Goal: Obtain resource: Obtain resource

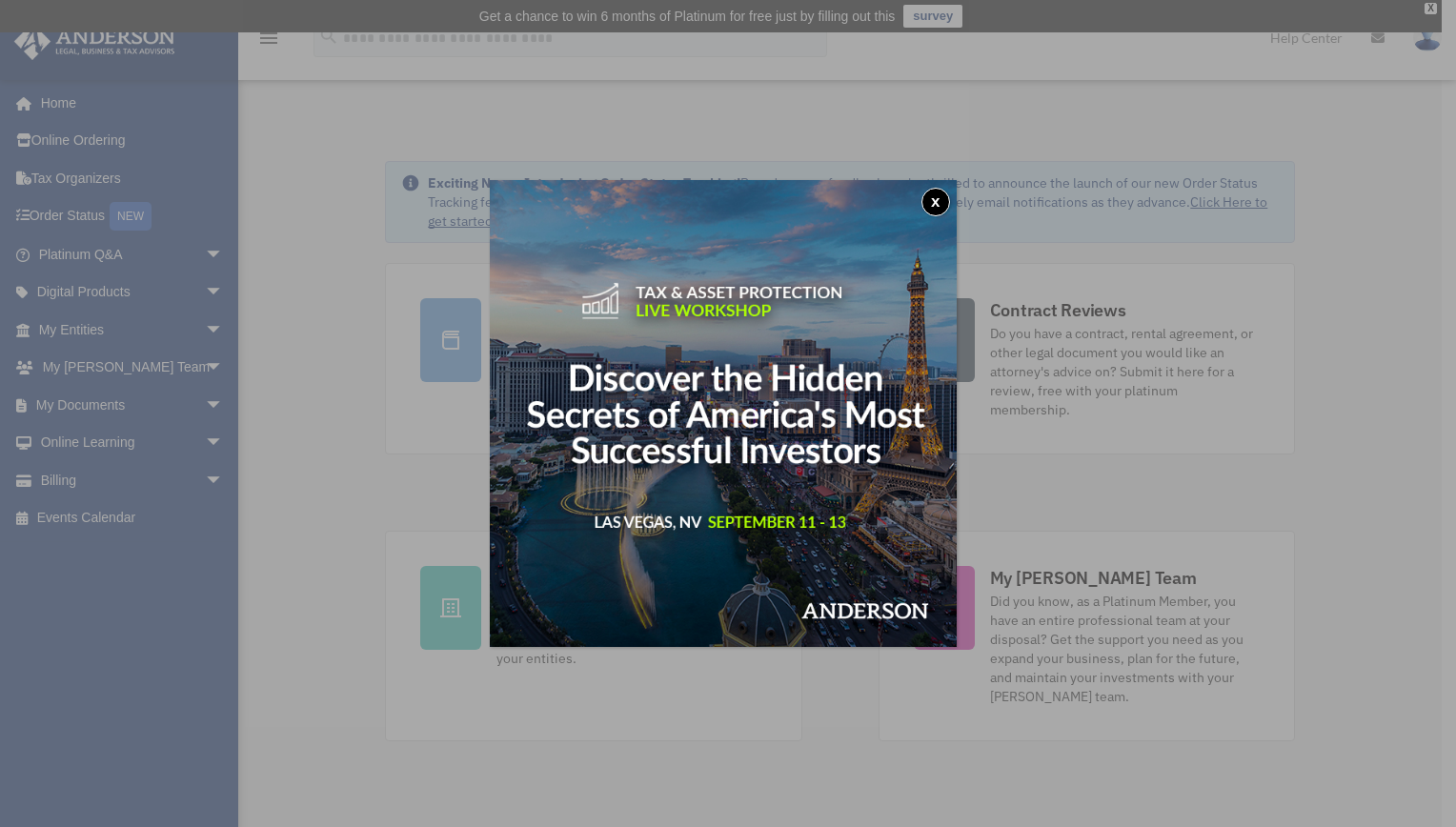
click at [935, 200] on button "x" at bounding box center [936, 202] width 29 height 29
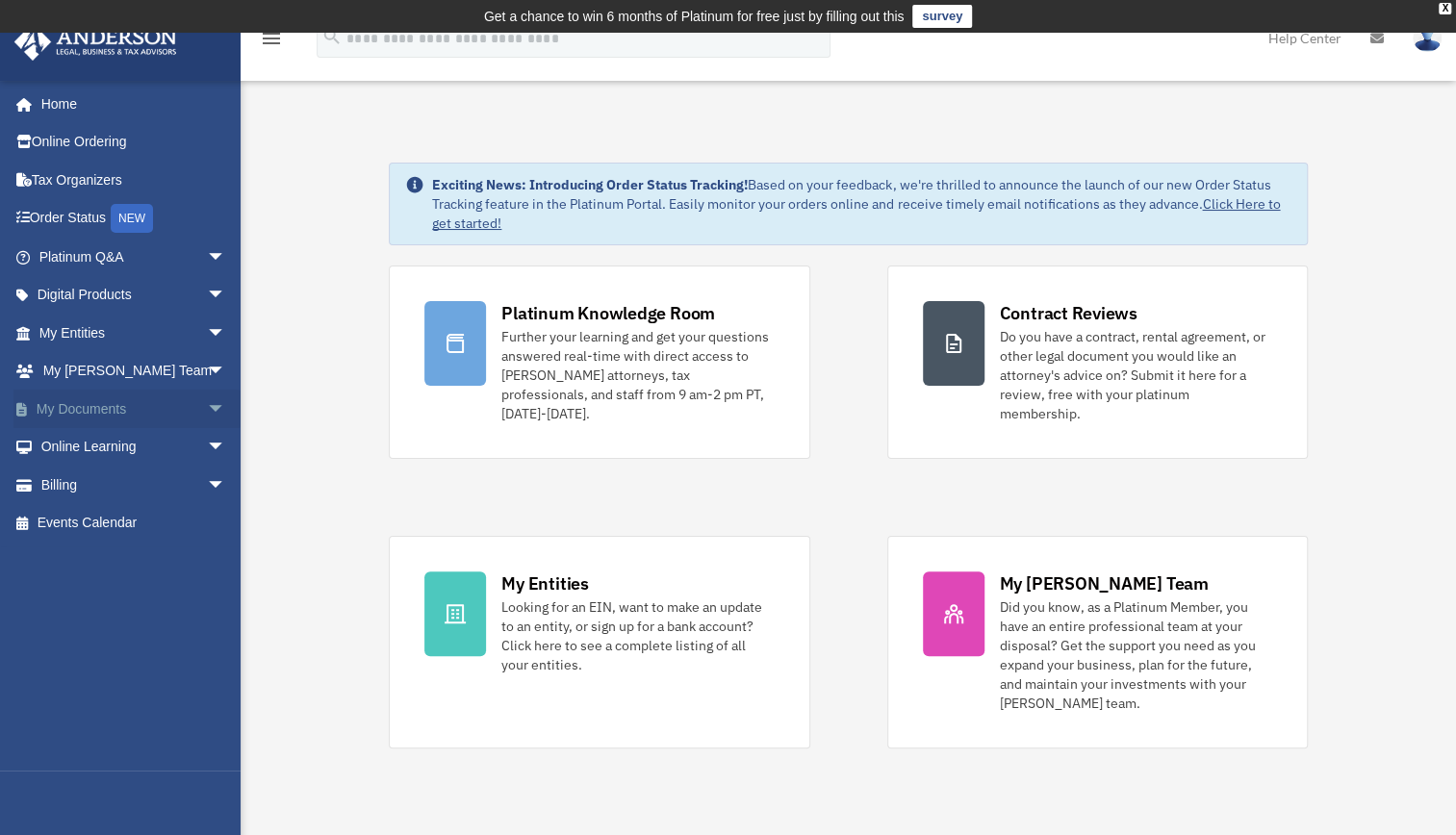
click at [207, 397] on span "arrow_drop_down" at bounding box center [226, 409] width 39 height 40
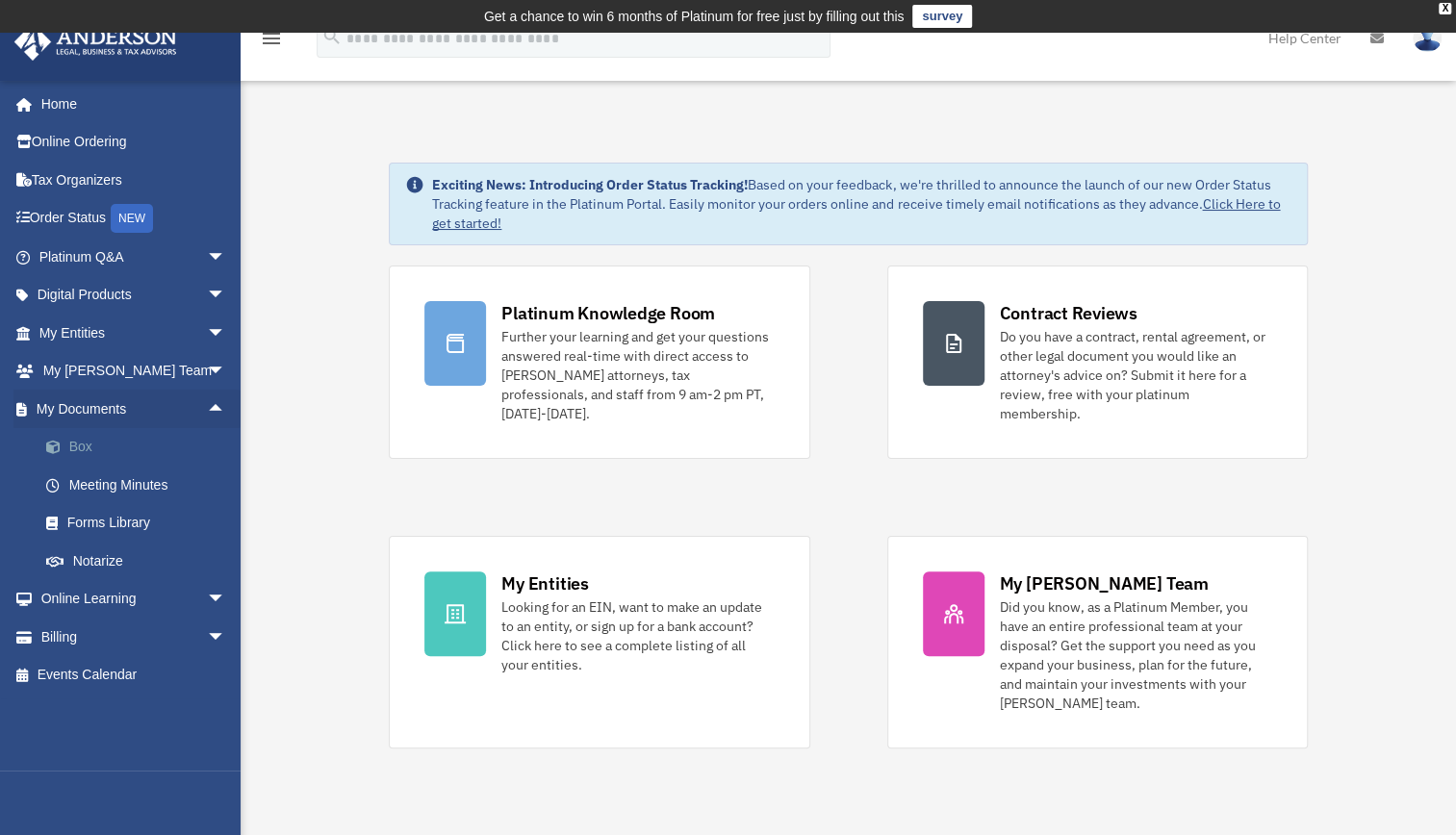
click at [75, 453] on link "Box" at bounding box center [141, 448] width 228 height 39
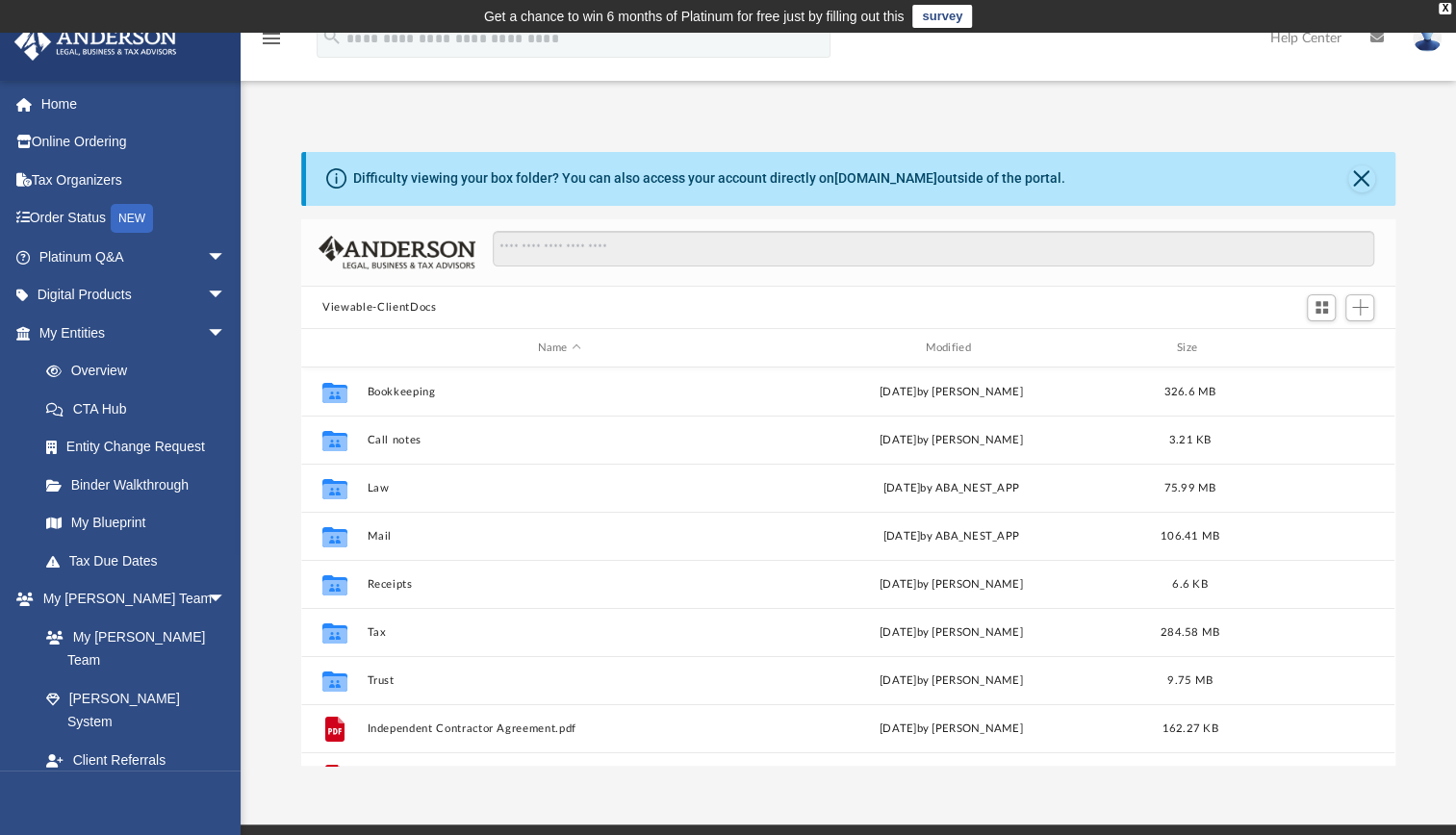
scroll to position [423, 1078]
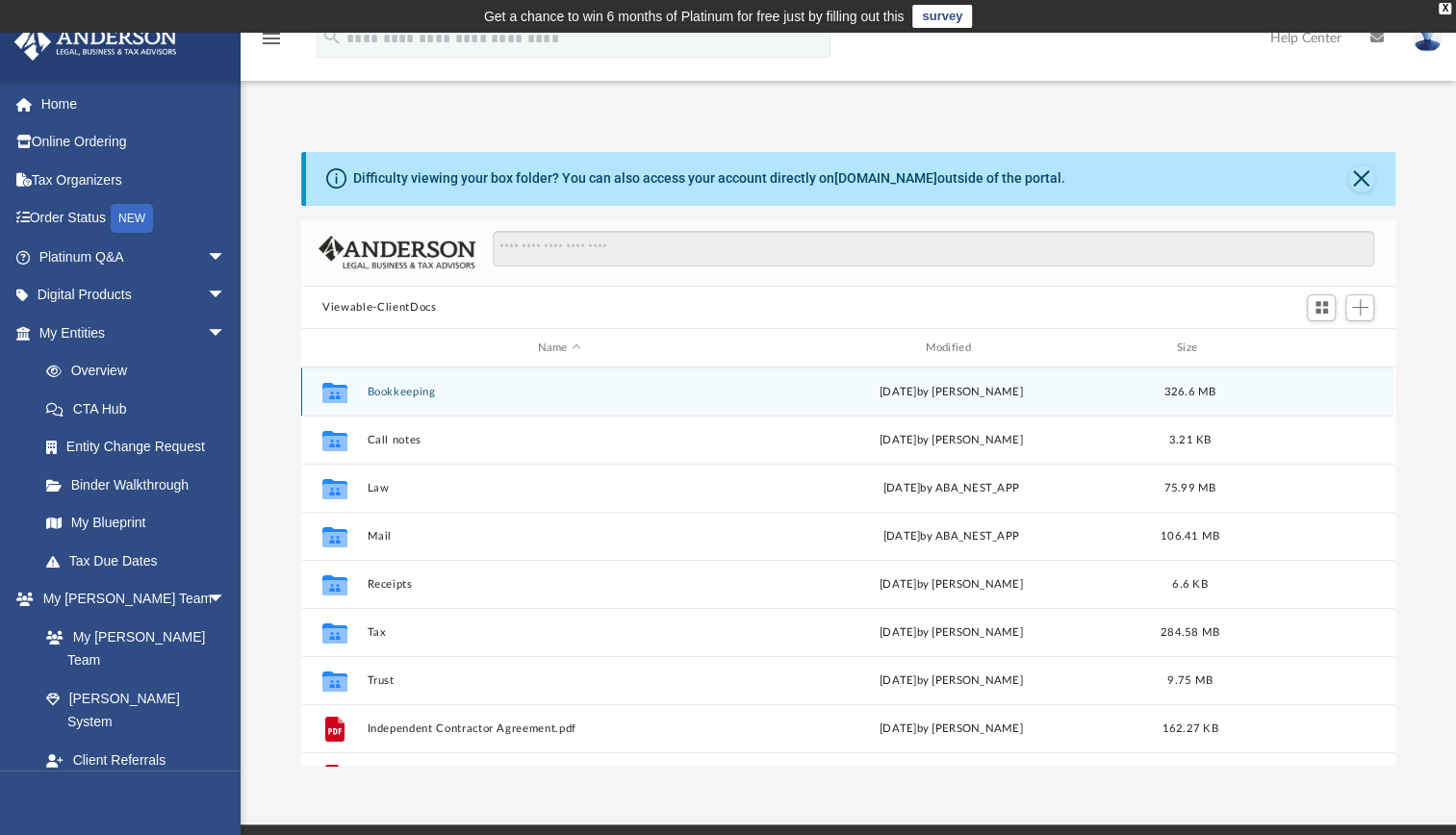
click at [416, 391] on button "Bookkeeping" at bounding box center [560, 392] width 384 height 13
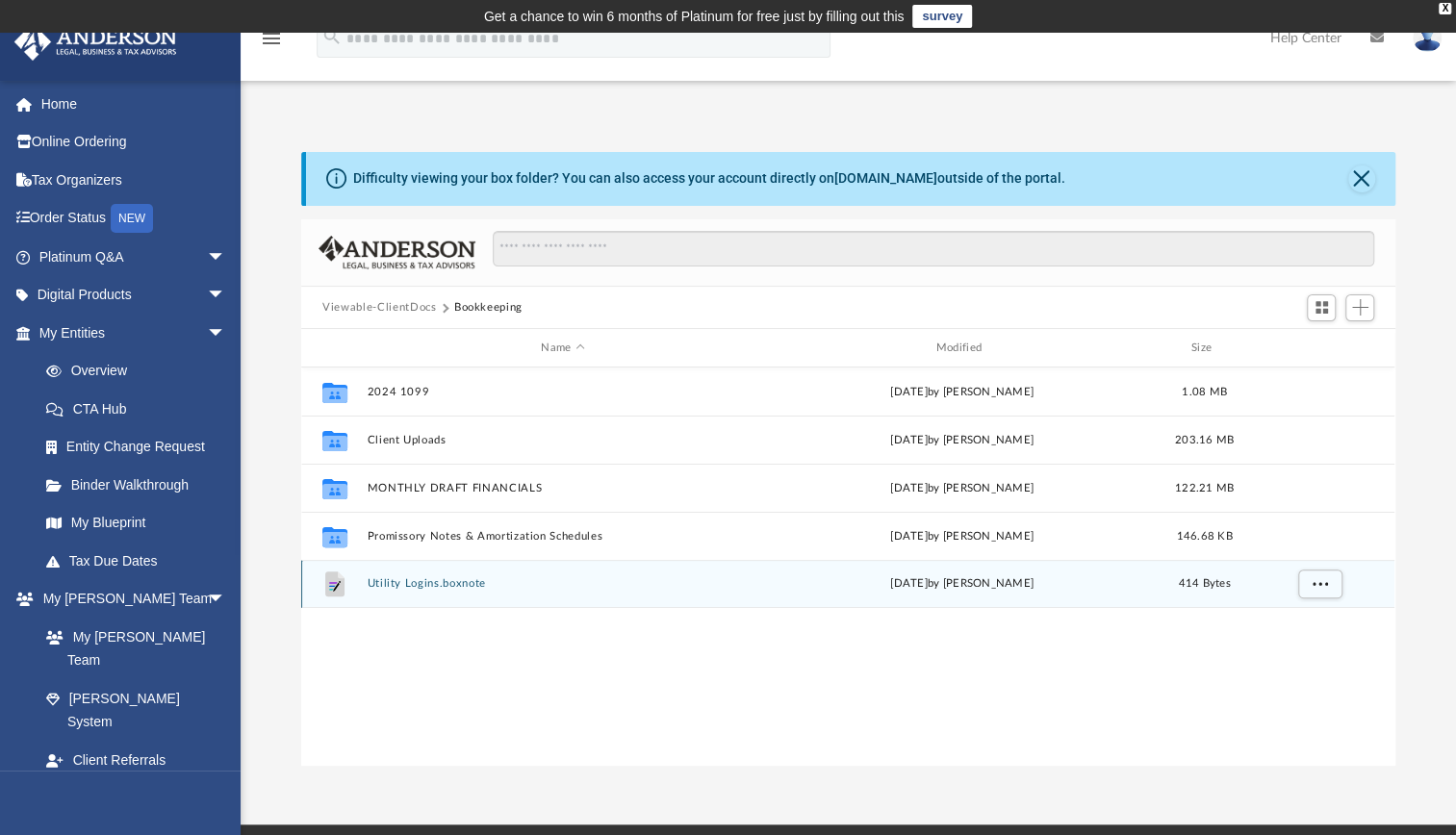
click at [447, 579] on button "Utility Logins.boxnote" at bounding box center [563, 583] width 391 height 13
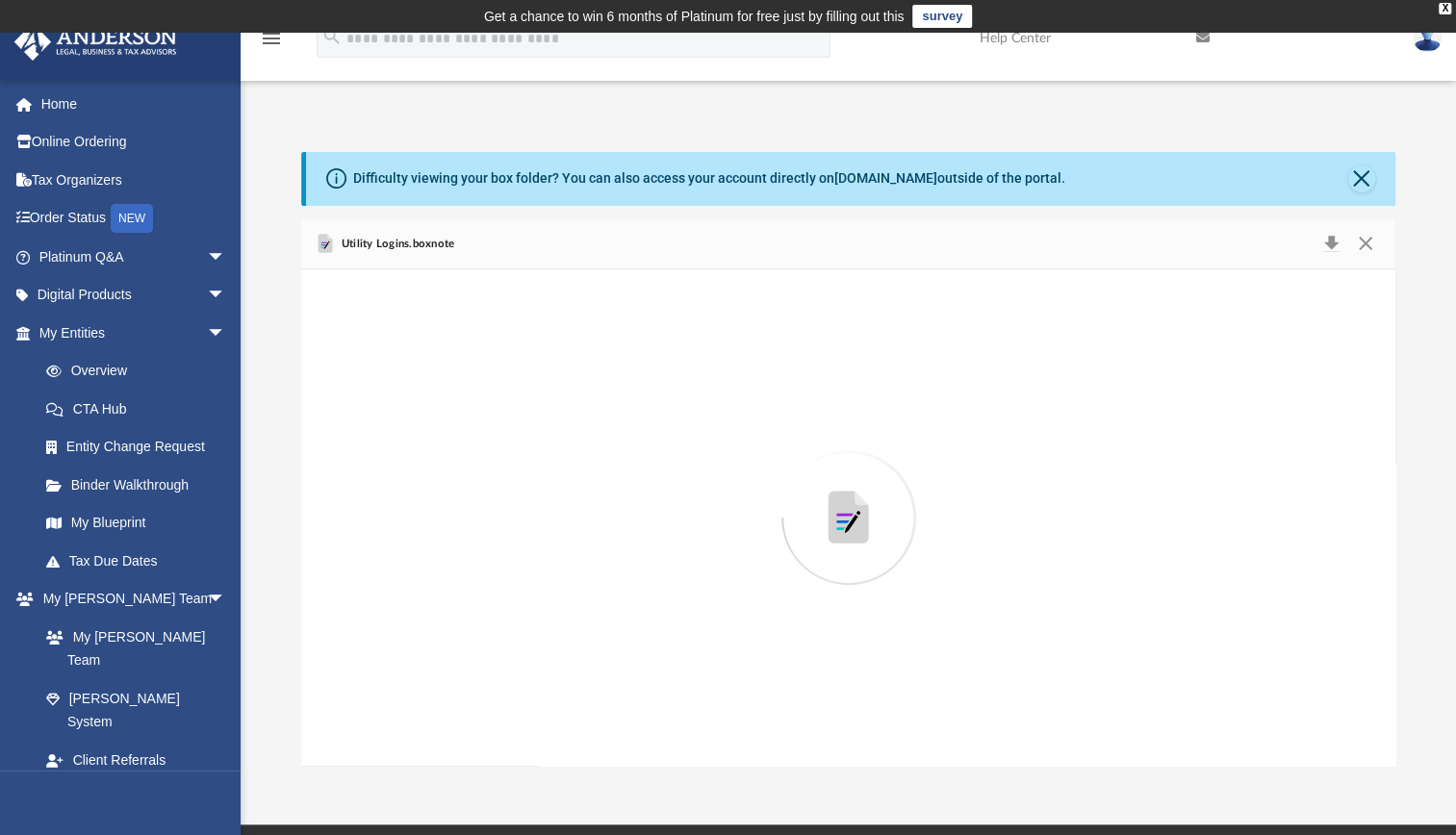
click at [447, 579] on div "Preview" at bounding box center [848, 517] width 1094 height 496
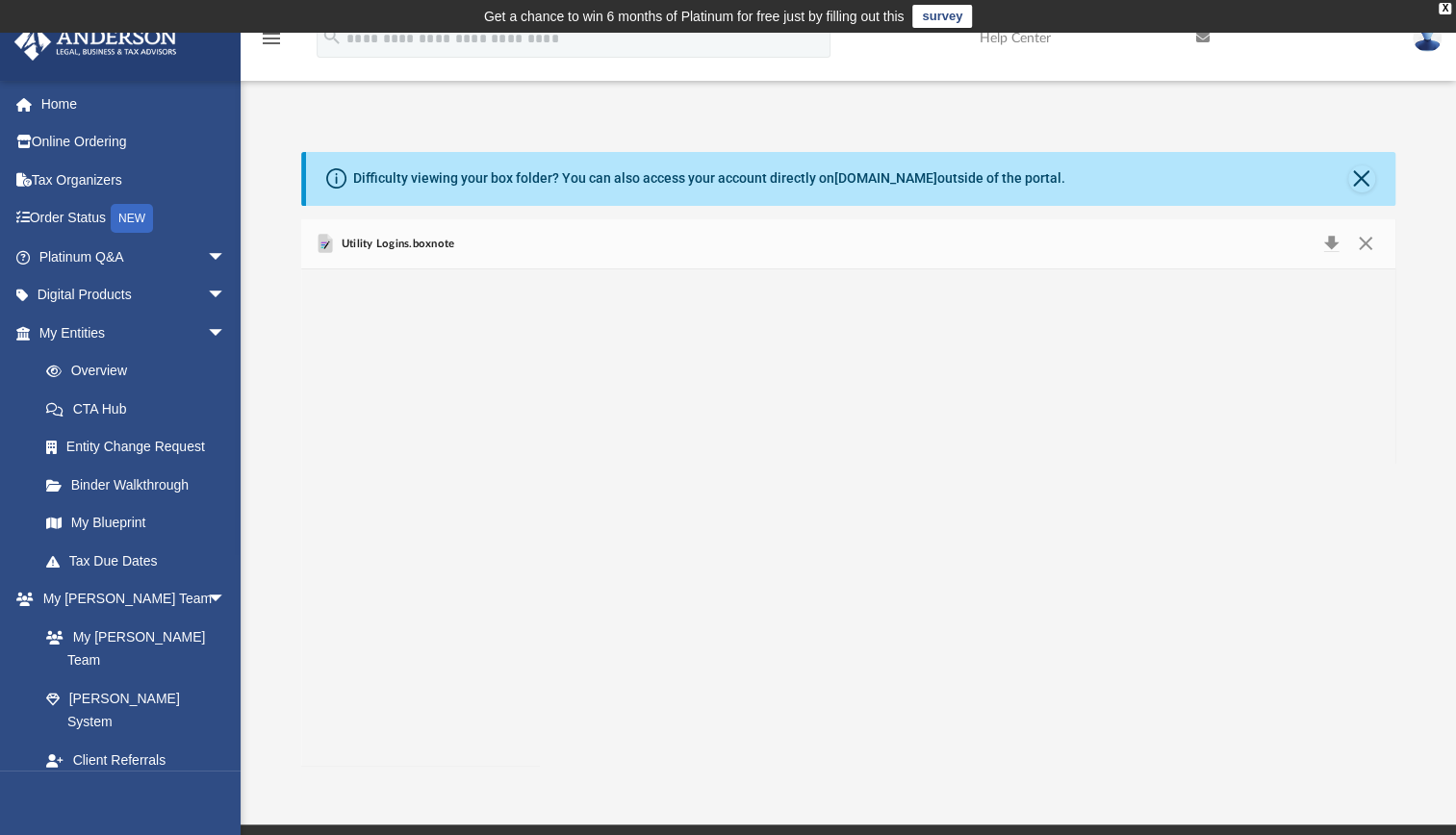
click at [390, 241] on span "Utility Logins.boxnote" at bounding box center [396, 244] width 118 height 17
